Goal: Check status: Check status

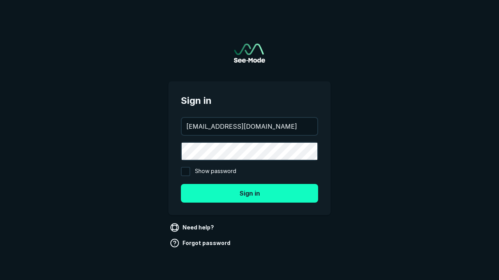
click at [249, 193] on button "Sign in" at bounding box center [249, 193] width 137 height 19
